Goal: Transaction & Acquisition: Purchase product/service

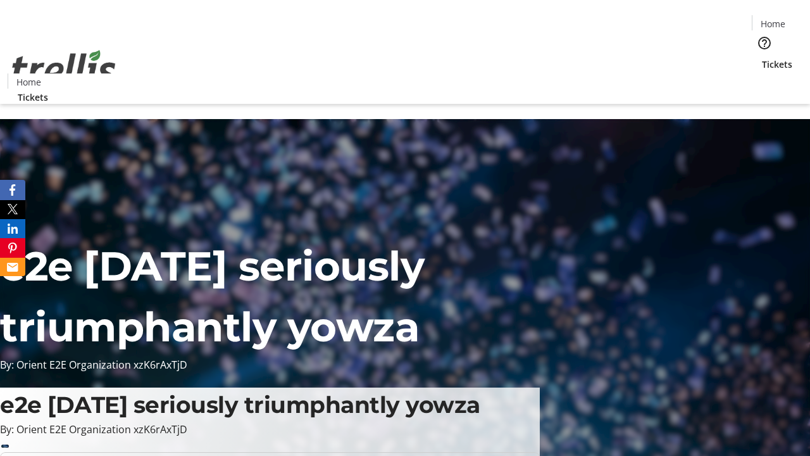
click at [762, 58] on span "Tickets" at bounding box center [777, 64] width 30 height 13
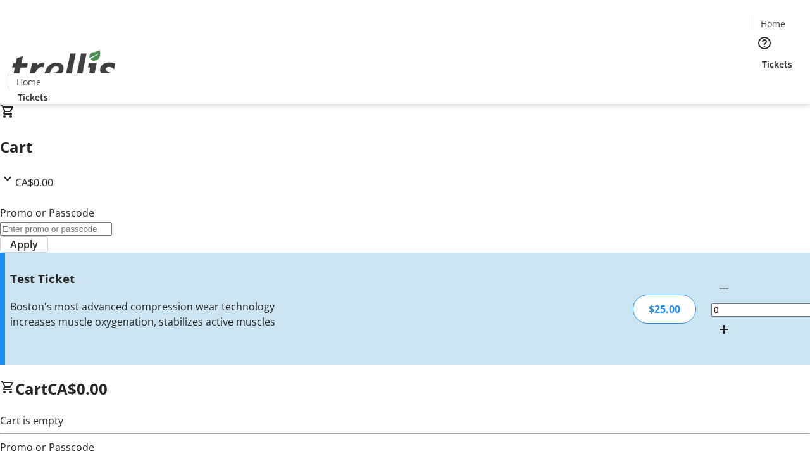
click at [716, 321] on mat-icon "Increment by one" at bounding box center [723, 328] width 15 height 15
type input "1"
